Goal: Share content

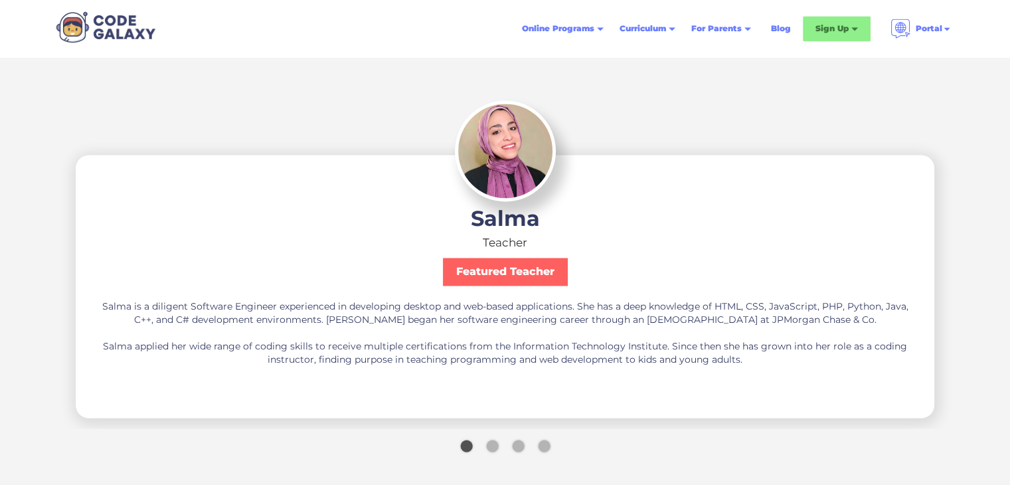
scroll to position [2192, 0]
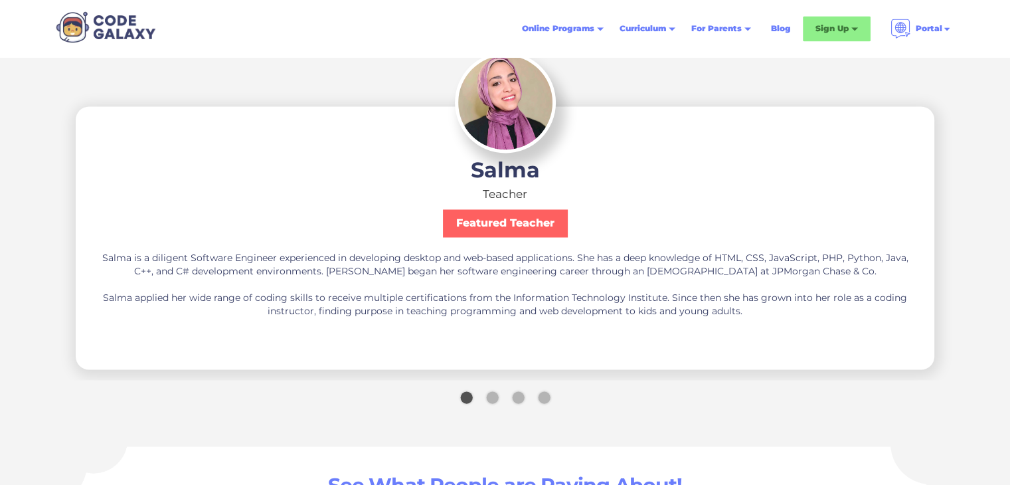
click at [488, 397] on div "Show slide 2 of 4" at bounding box center [492, 397] width 12 height 12
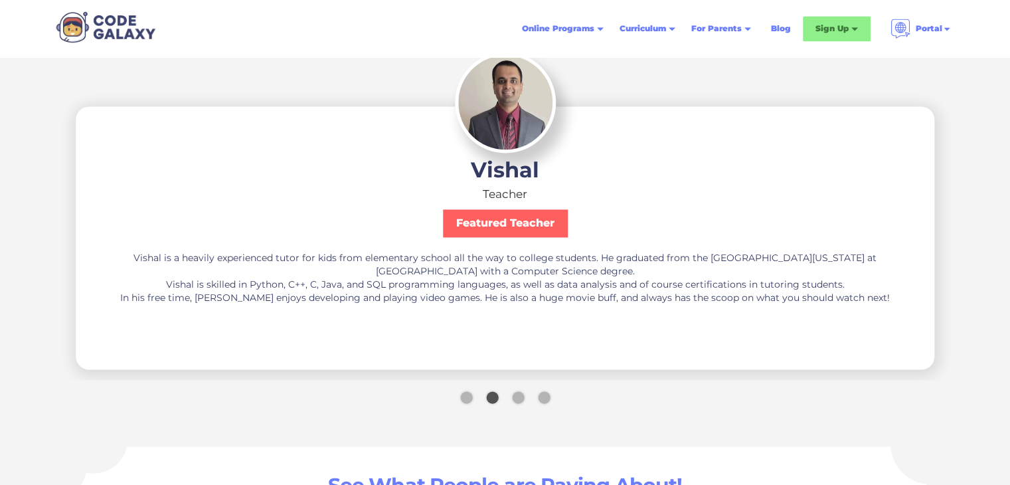
click at [522, 399] on div "Show slide 3 of 4" at bounding box center [518, 397] width 12 height 12
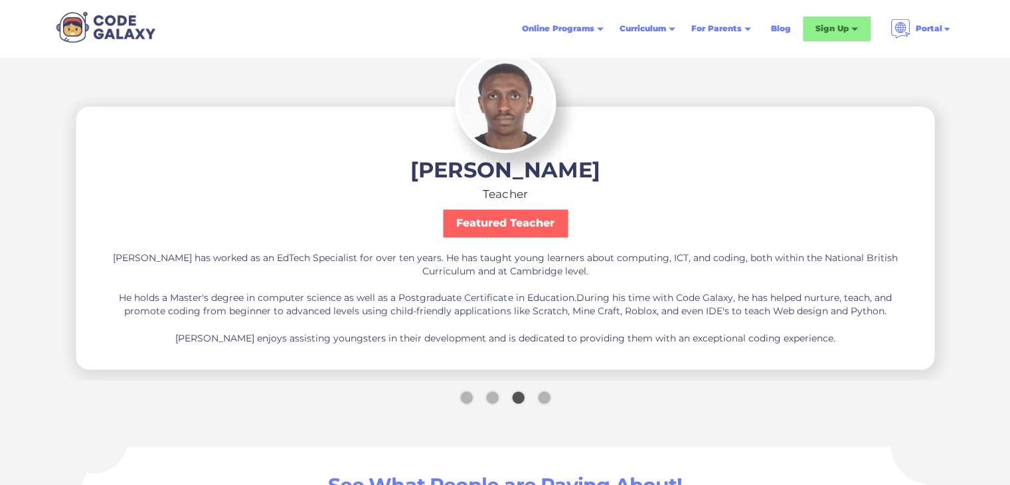
click at [526, 399] on div "carousel" at bounding box center [505, 400] width 1313 height 35
click at [547, 395] on div "Show slide 4 of 4" at bounding box center [544, 397] width 12 height 12
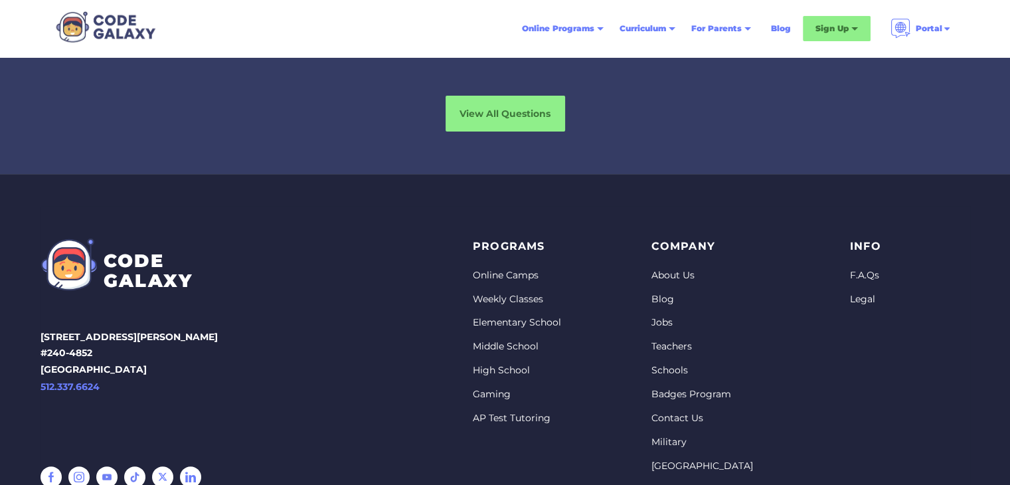
scroll to position [5448, 0]
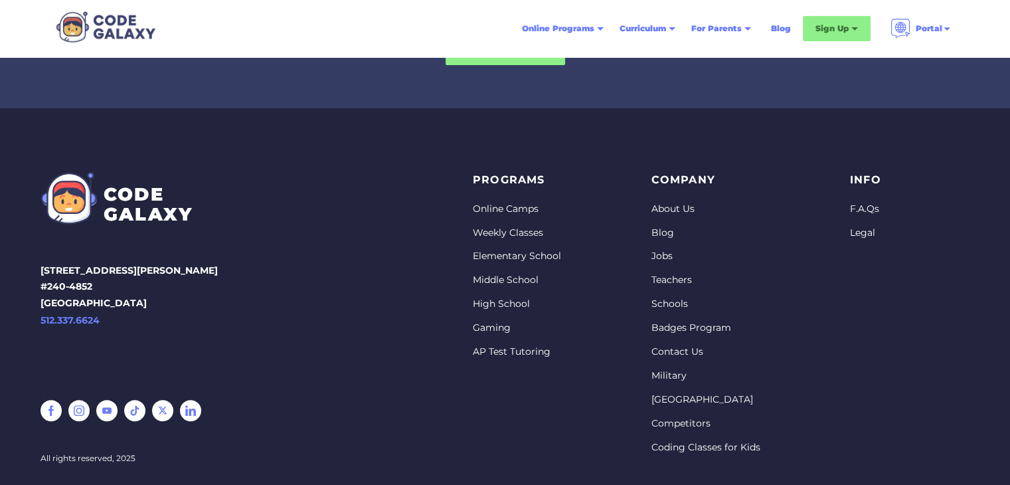
click at [42, 415] on link at bounding box center [51, 410] width 21 height 21
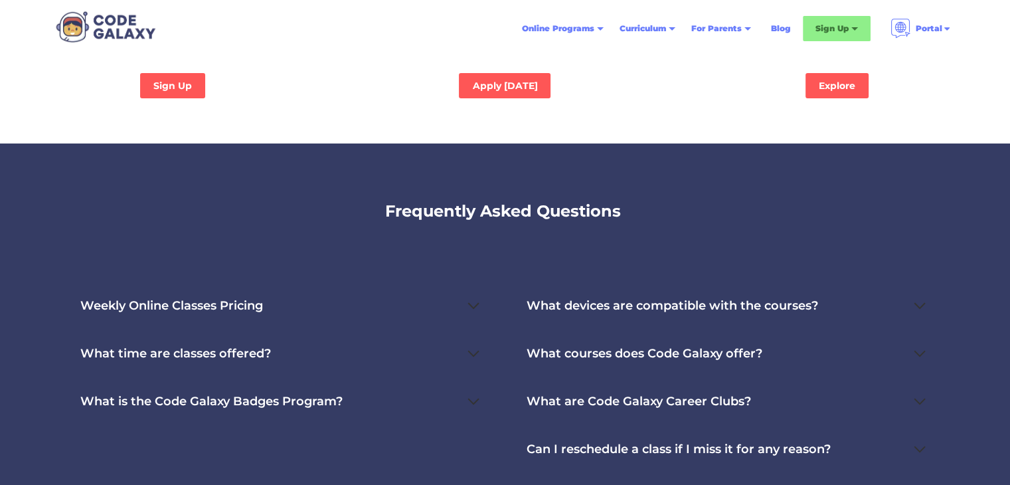
scroll to position [5492, 0]
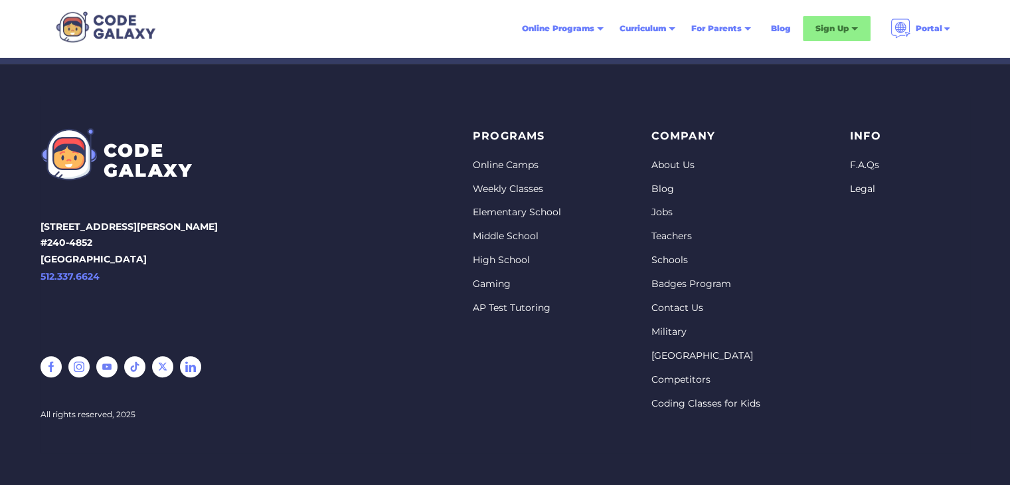
click at [105, 367] on link at bounding box center [106, 366] width 21 height 21
click at [75, 369] on link at bounding box center [78, 366] width 21 height 21
click at [157, 365] on link at bounding box center [162, 366] width 21 height 21
